Goal: Task Accomplishment & Management: Use online tool/utility

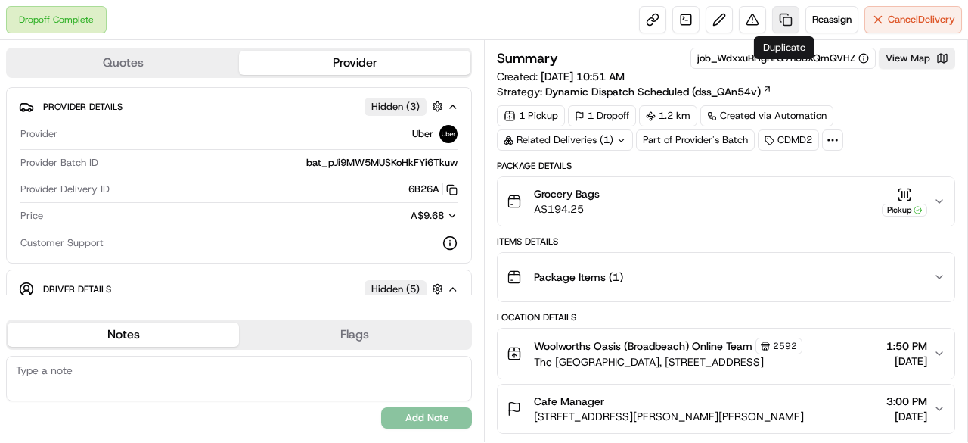
click at [785, 23] on link at bounding box center [785, 19] width 27 height 27
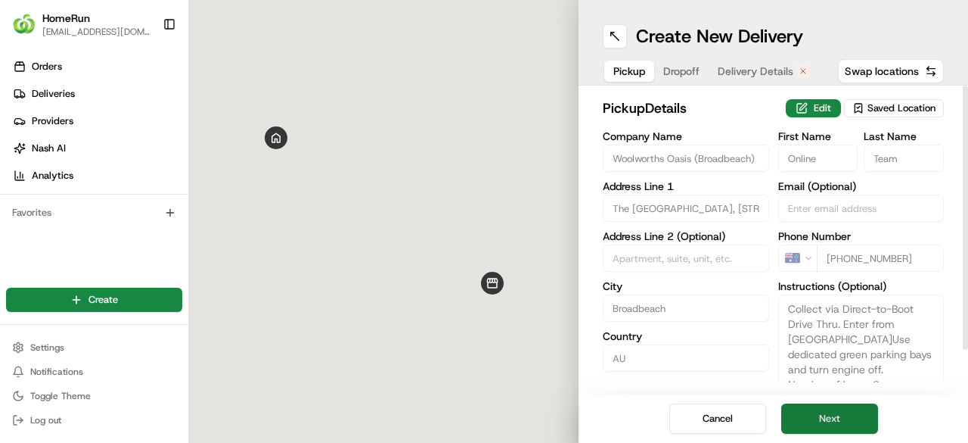
click at [844, 421] on button "Next" at bounding box center [829, 418] width 97 height 30
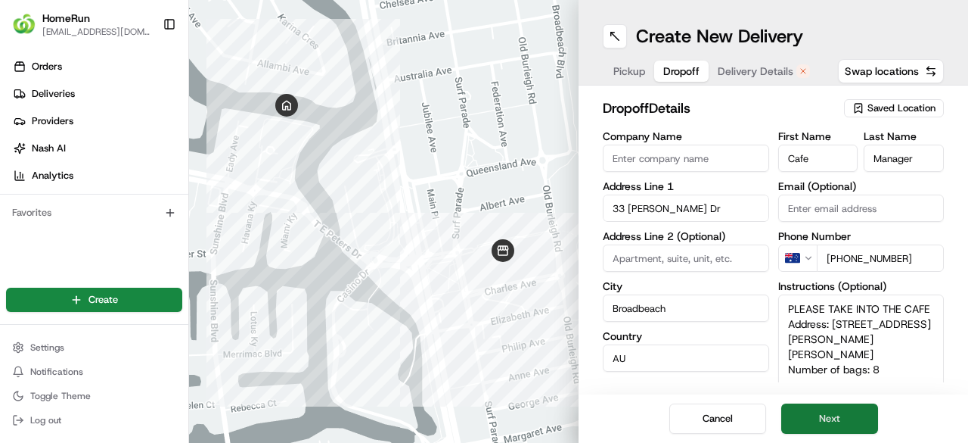
click at [844, 420] on button "Next" at bounding box center [829, 418] width 97 height 30
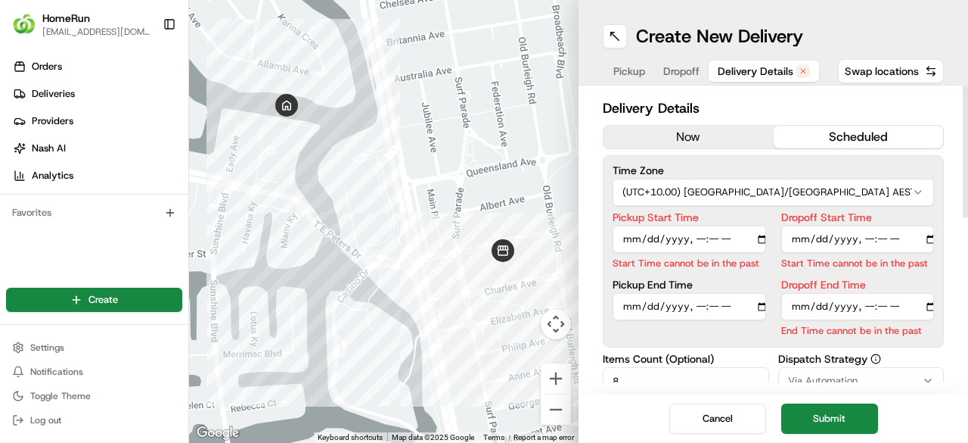
click at [664, 135] on button "now" at bounding box center [689, 137] width 170 height 23
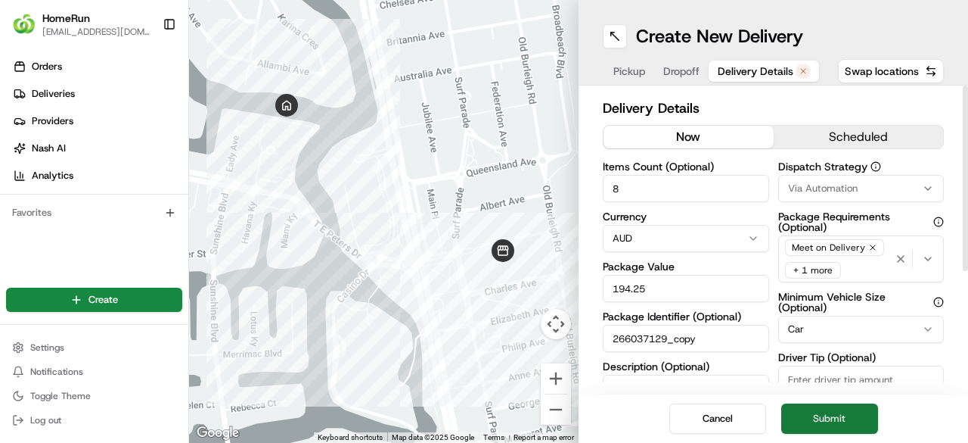
click at [847, 420] on button "Submit" at bounding box center [829, 418] width 97 height 30
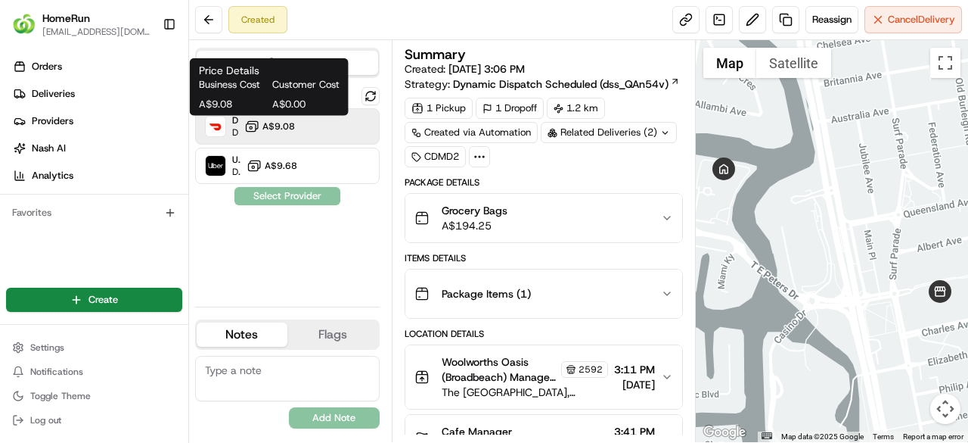
click at [292, 125] on span "A$9.08" at bounding box center [279, 126] width 33 height 12
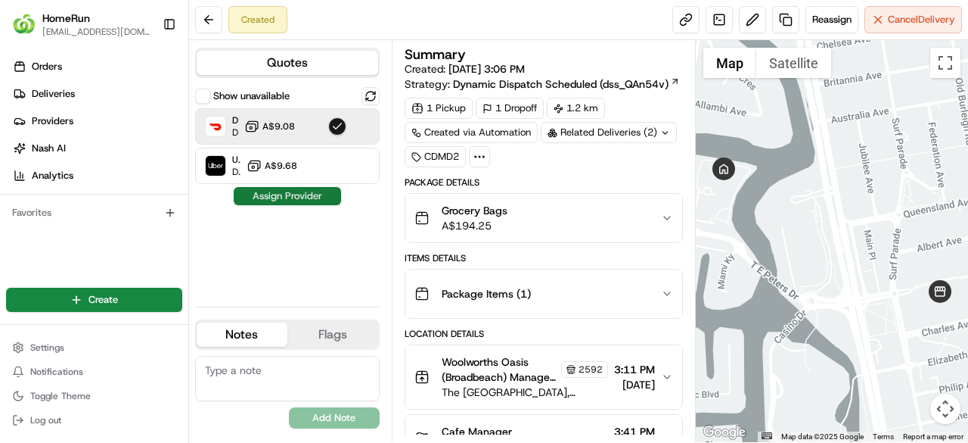
click at [292, 199] on button "Assign Provider" at bounding box center [287, 196] width 107 height 18
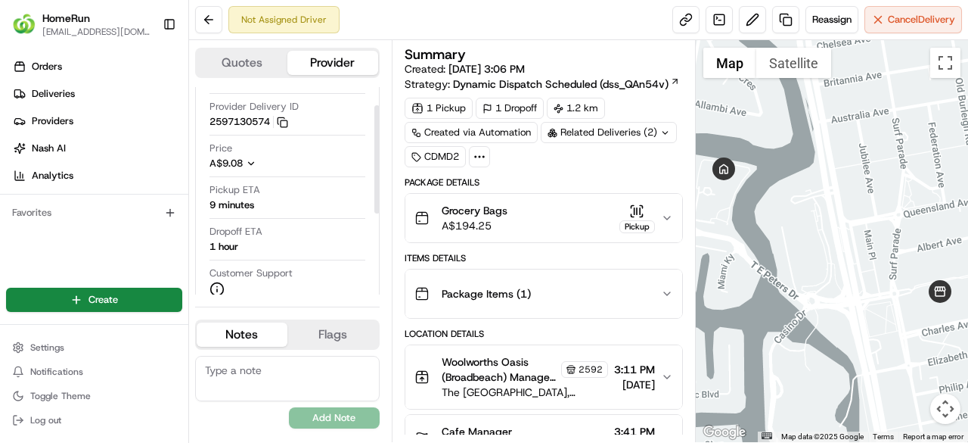
scroll to position [151, 0]
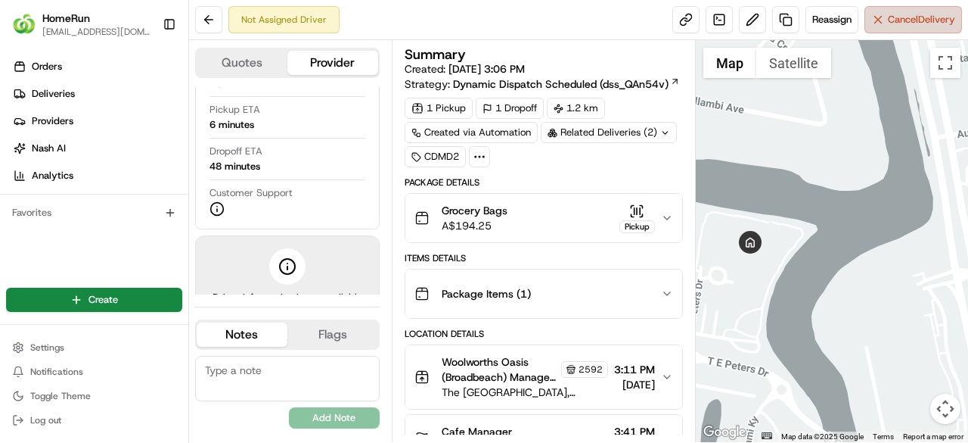
click at [907, 26] on button "Cancel Delivery" at bounding box center [914, 19] width 98 height 27
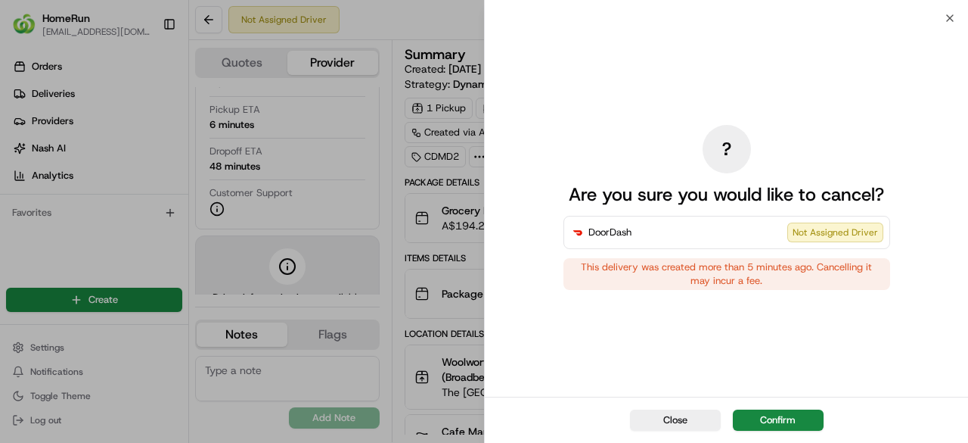
click at [802, 418] on button "Confirm" at bounding box center [778, 419] width 91 height 21
